Goal: Navigation & Orientation: Understand site structure

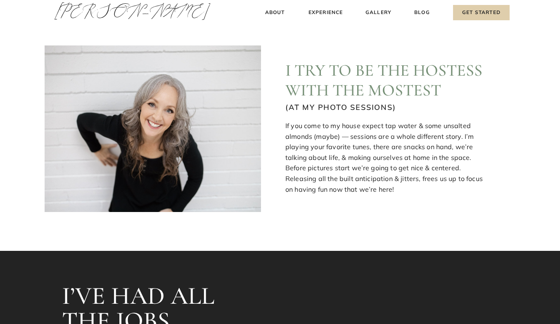
scroll to position [243, 0]
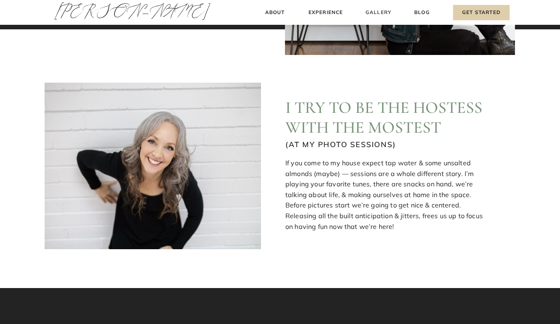
click at [381, 15] on h3 "Gallery" at bounding box center [379, 12] width 28 height 9
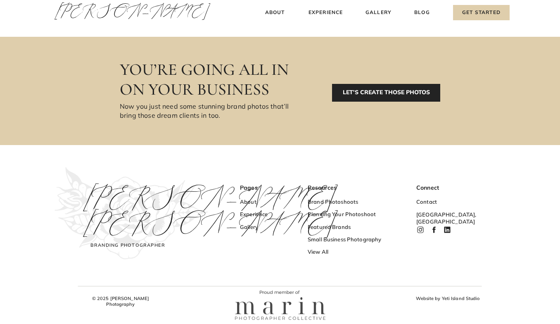
scroll to position [495, 0]
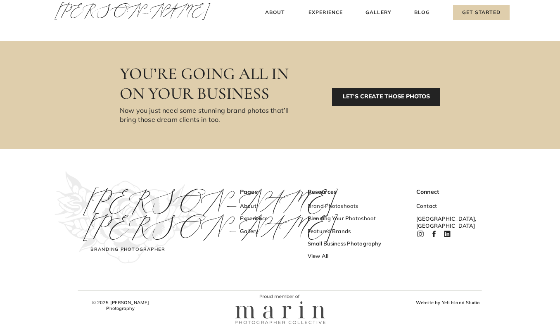
click at [336, 207] on h3 "Brand Photoshoots" at bounding box center [348, 206] width 81 height 9
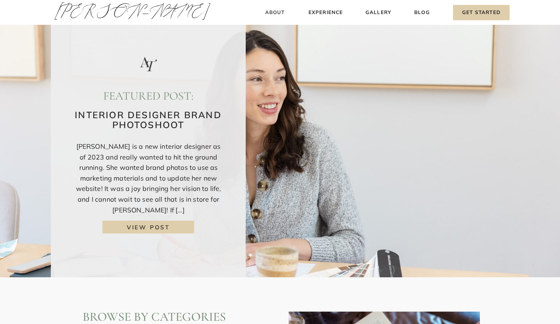
click at [278, 11] on h3 "About" at bounding box center [275, 12] width 24 height 9
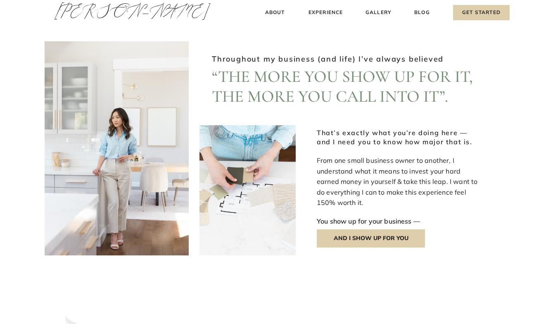
scroll to position [844, 0]
